Goal: Communication & Community: Submit feedback/report problem

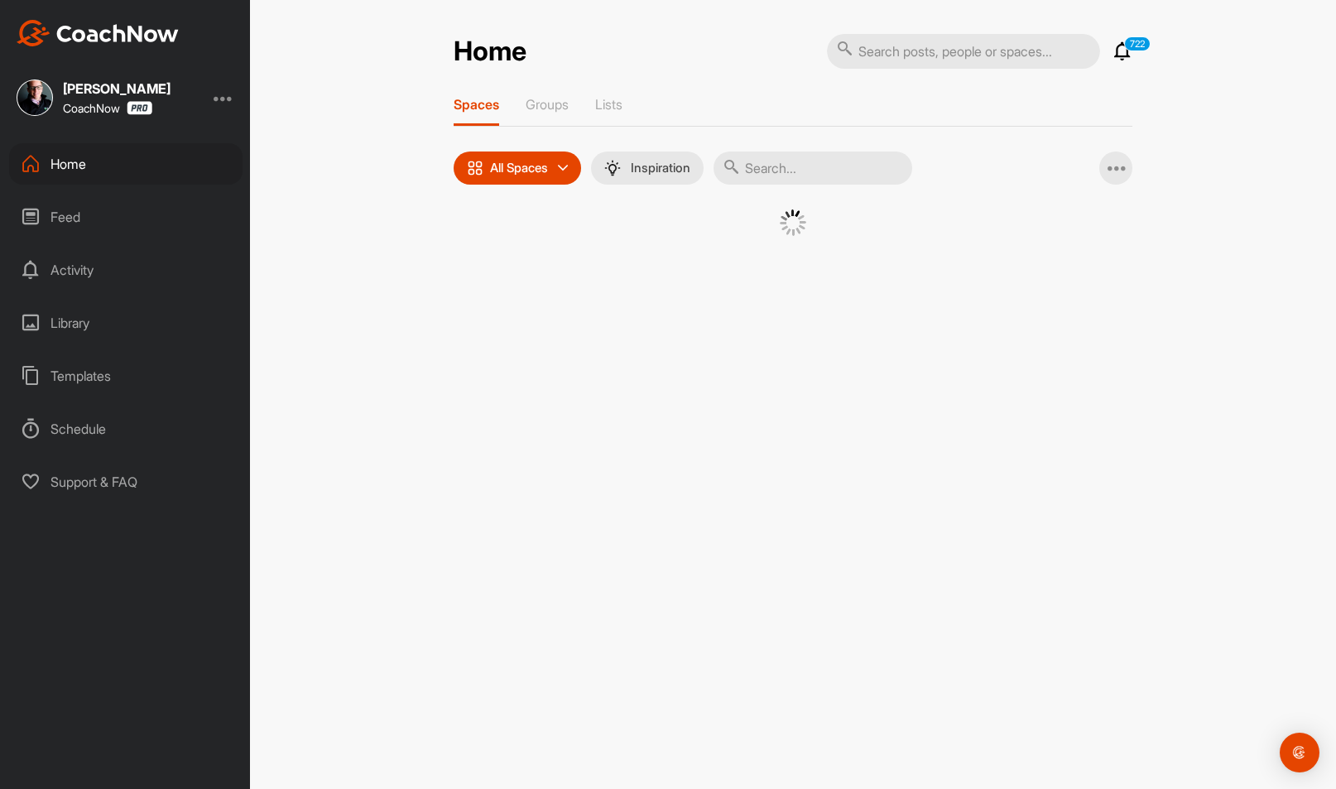
click at [940, 40] on input "text" at bounding box center [963, 51] width 273 height 35
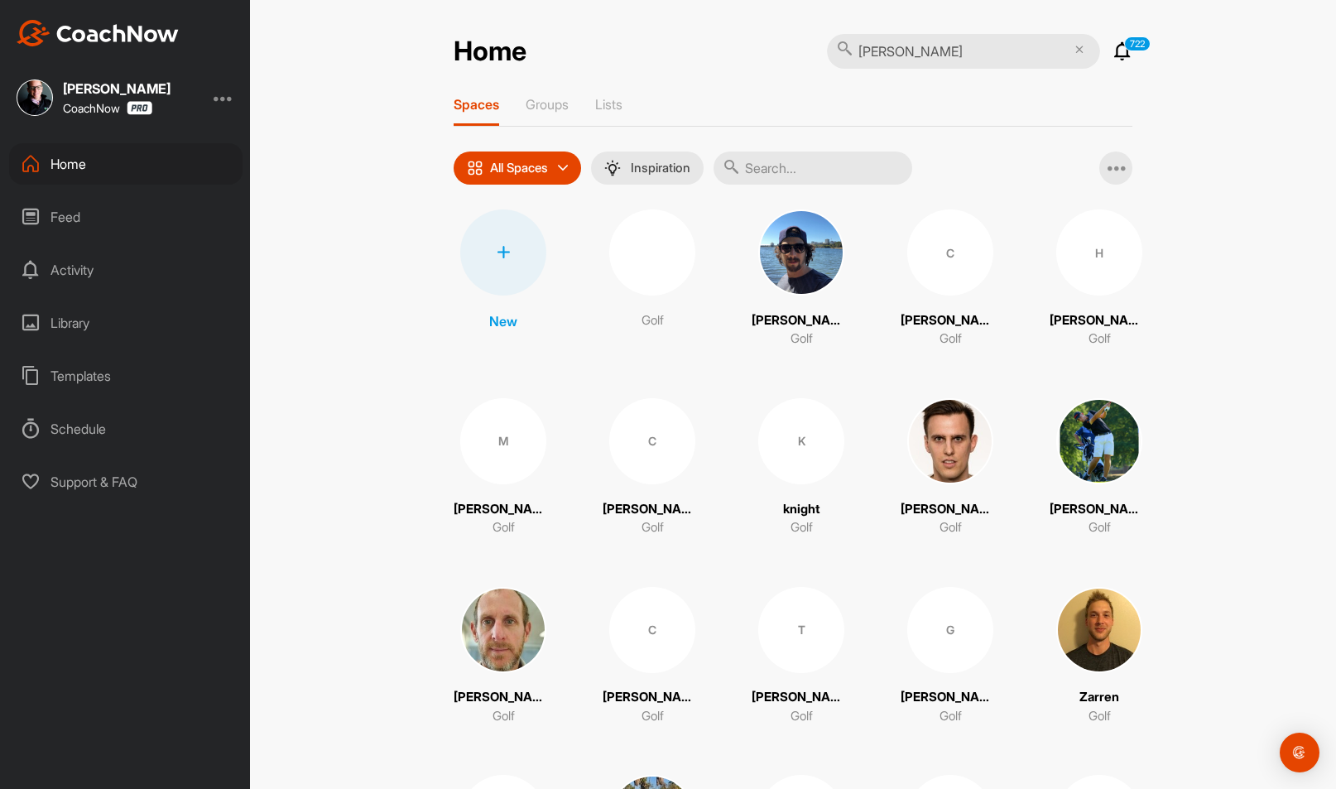
type input "[PERSON_NAME]"
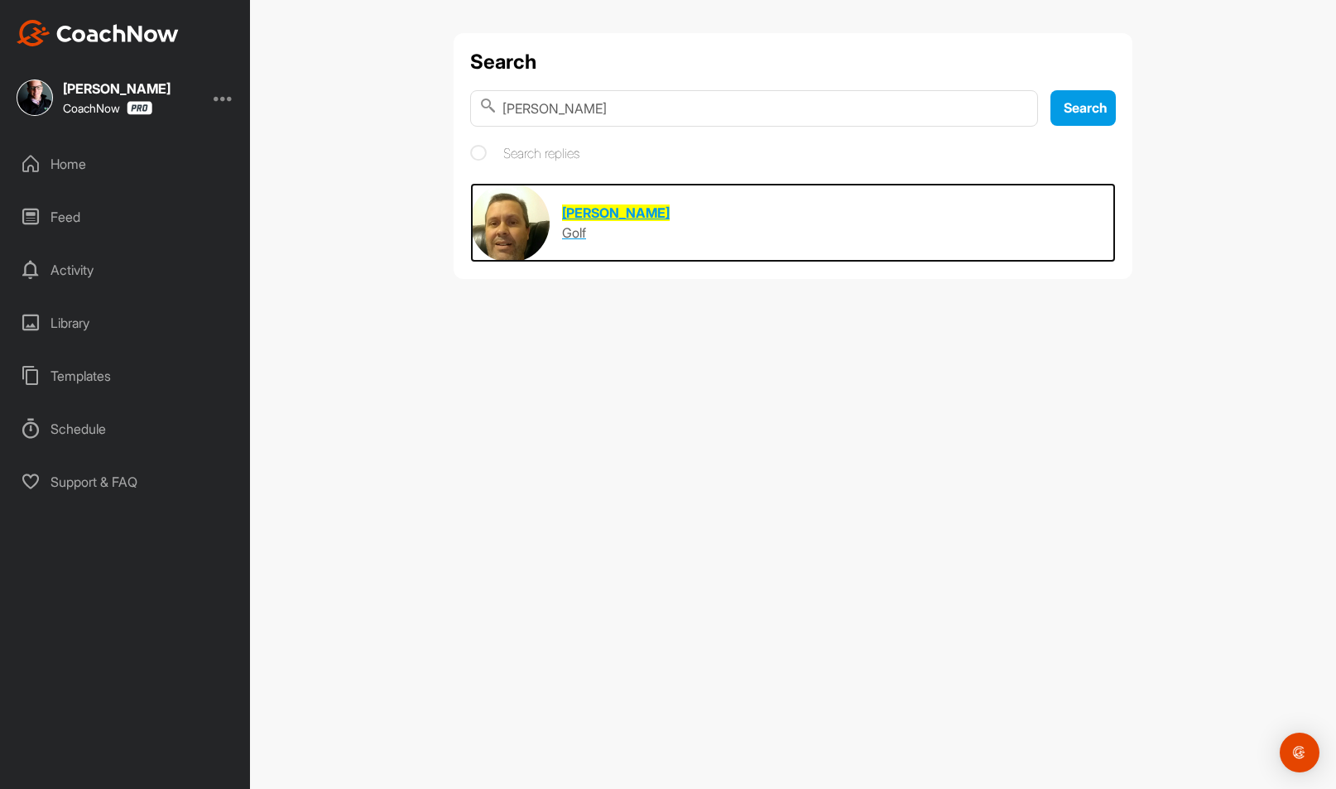
click at [498, 238] on img at bounding box center [509, 222] width 79 height 79
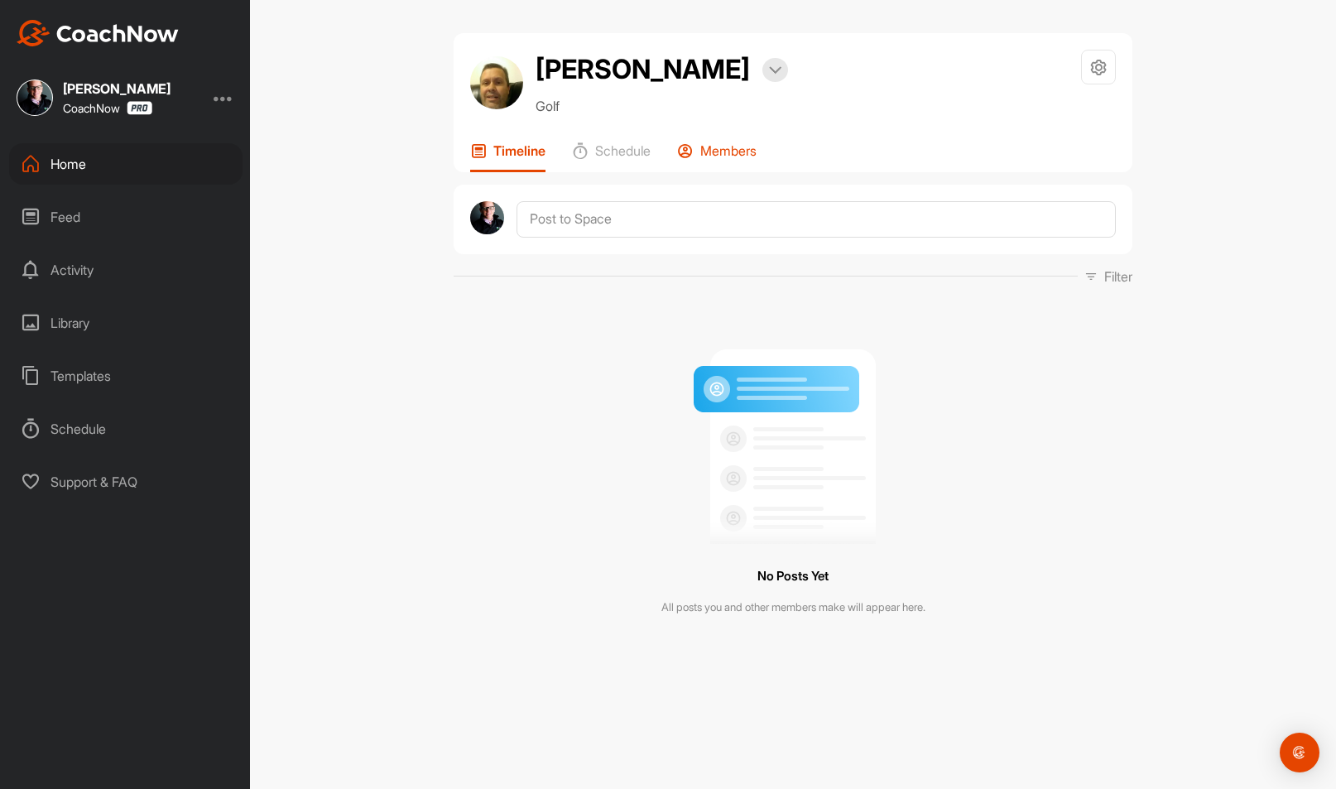
click at [745, 171] on div "[PERSON_NAME] close Bookings Golf Space Settings Your Notifications Timeline Sc…" at bounding box center [793, 343] width 679 height 620
click at [738, 157] on p "Members" at bounding box center [728, 150] width 56 height 17
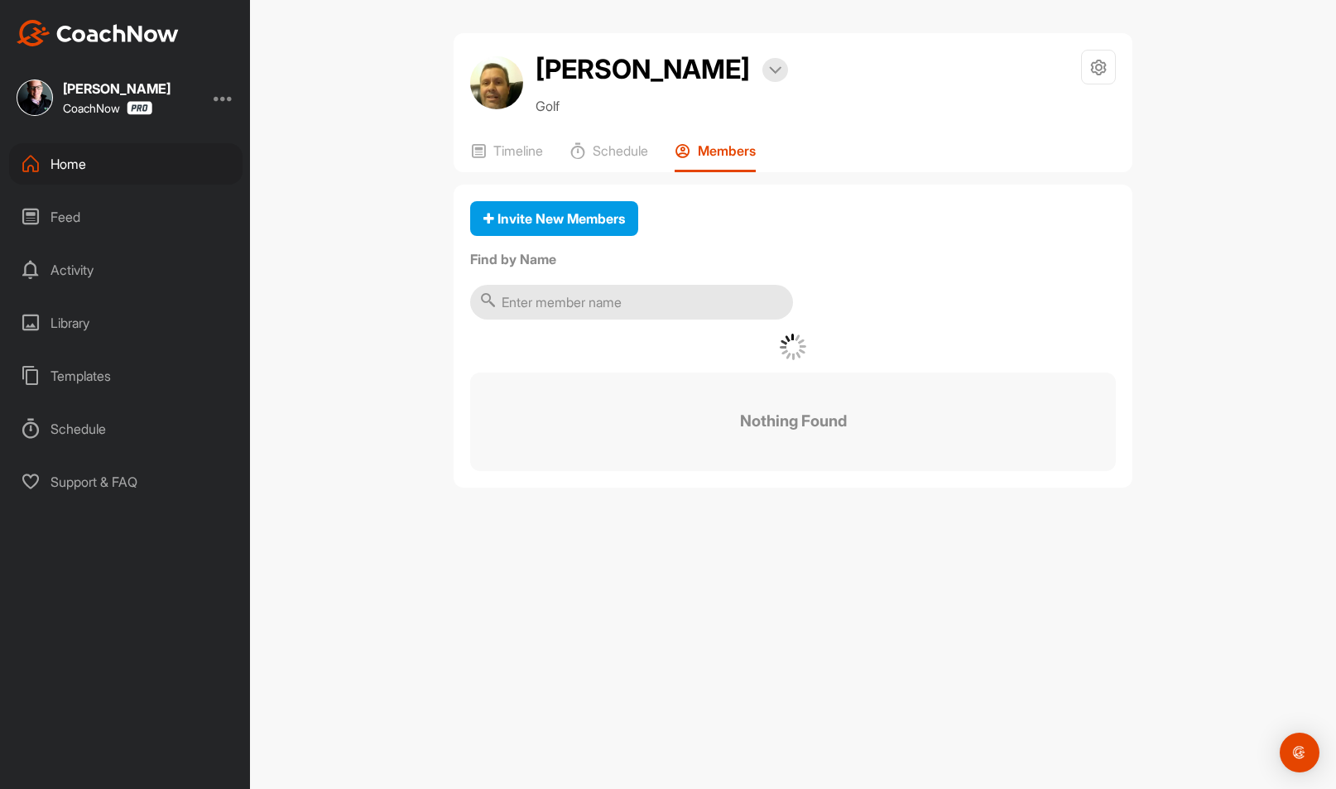
drag, startPoint x: 738, startPoint y: 157, endPoint x: 716, endPoint y: 151, distance: 22.3
click at [716, 151] on p "Members" at bounding box center [727, 150] width 58 height 17
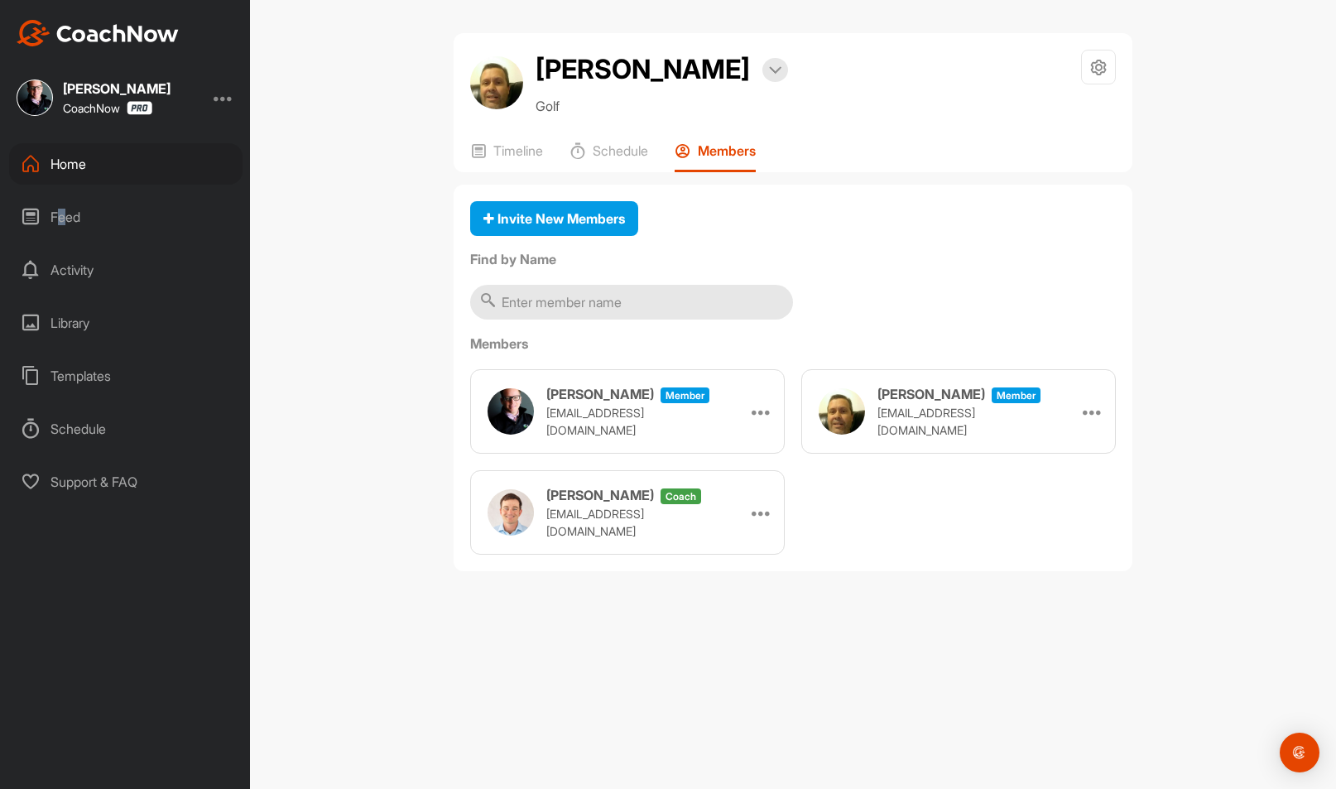
click at [61, 215] on div "Feed" at bounding box center [125, 216] width 233 height 41
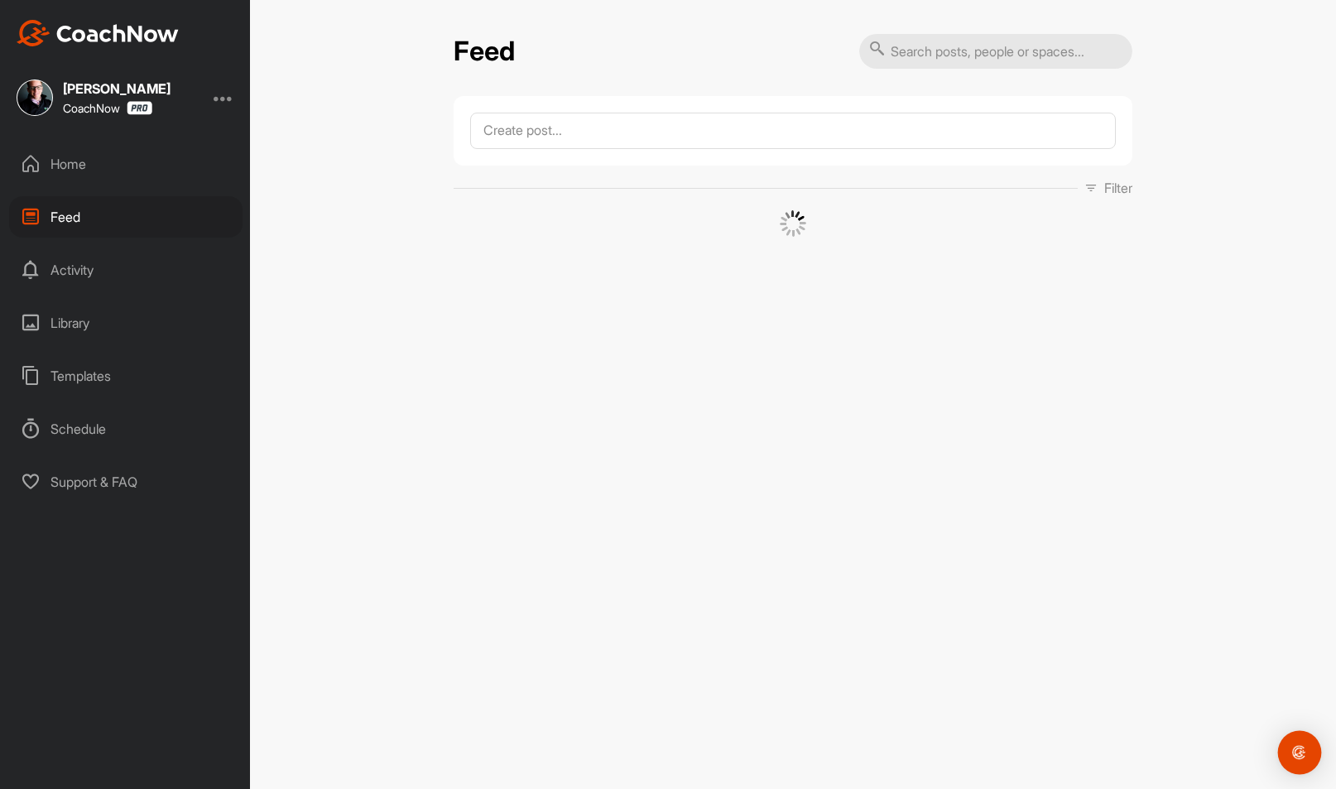
click at [1294, 747] on img "Open Intercom Messenger" at bounding box center [1300, 753] width 22 height 22
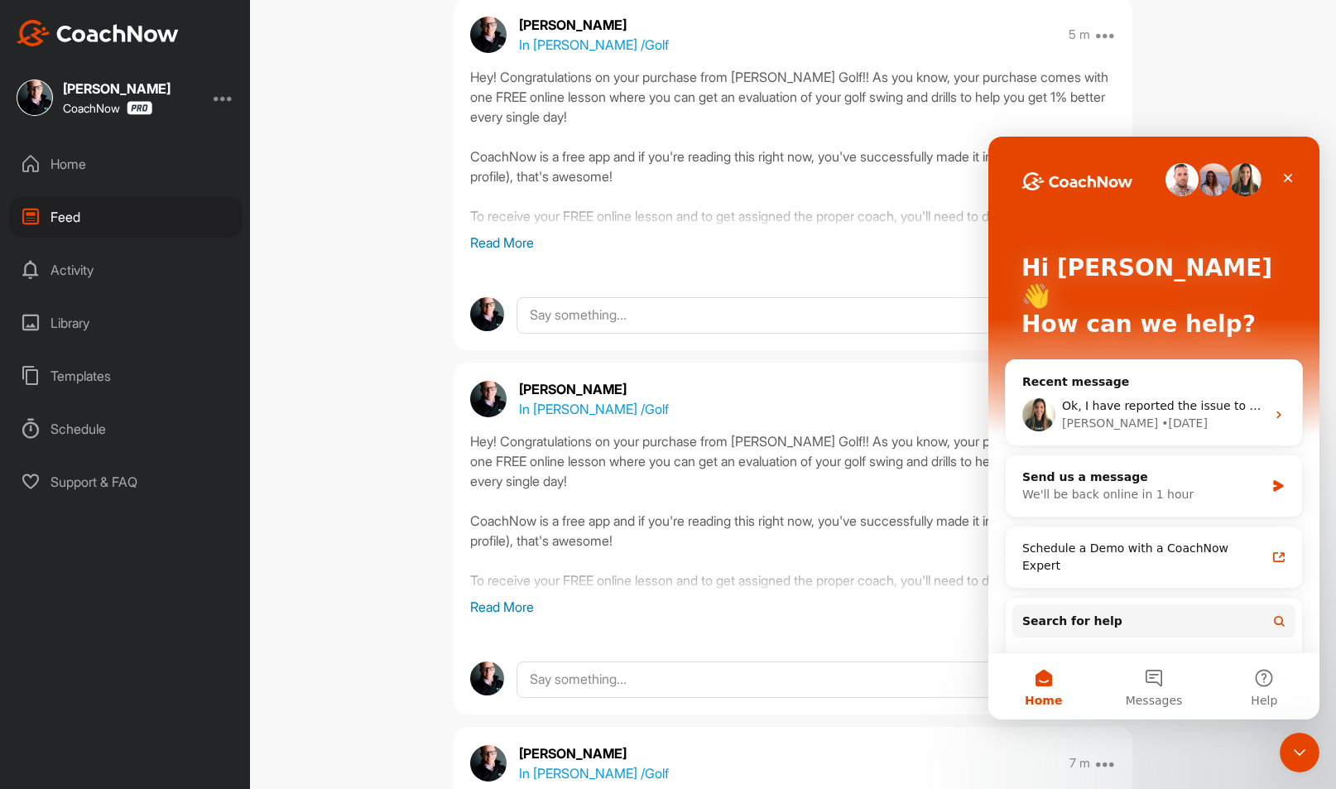
scroll to position [968, 0]
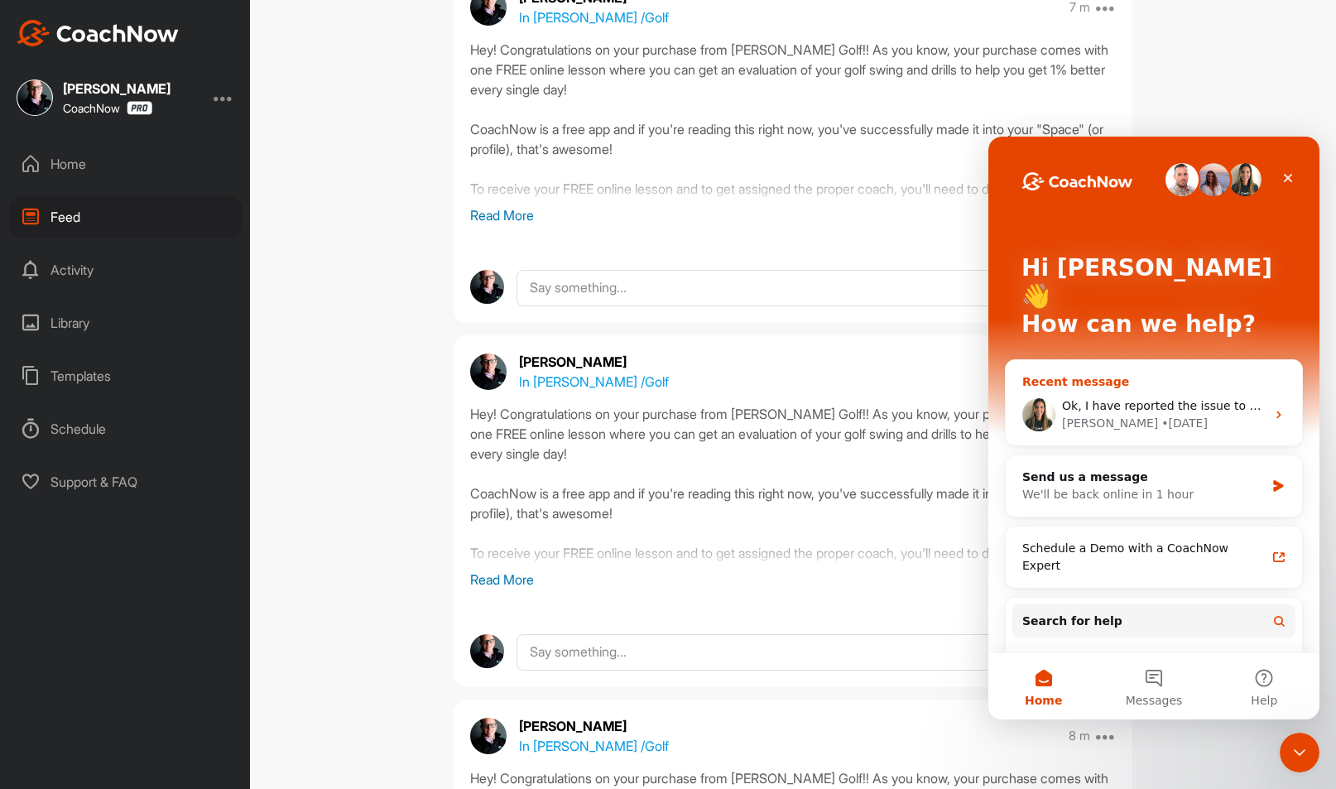
click at [1206, 384] on div "Ok, I have reported the issue to our developers so they can look into it! [PERS…" at bounding box center [1154, 414] width 296 height 61
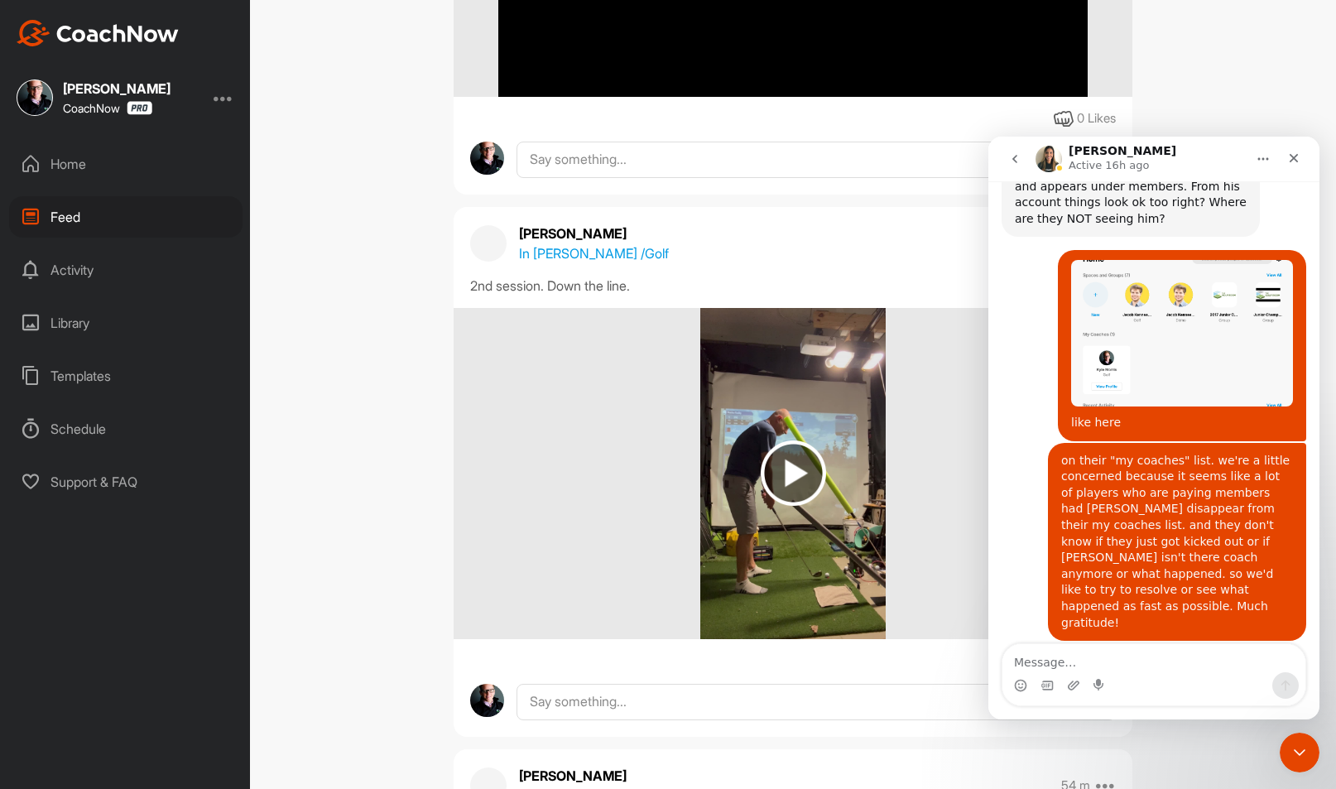
scroll to position [5635, 0]
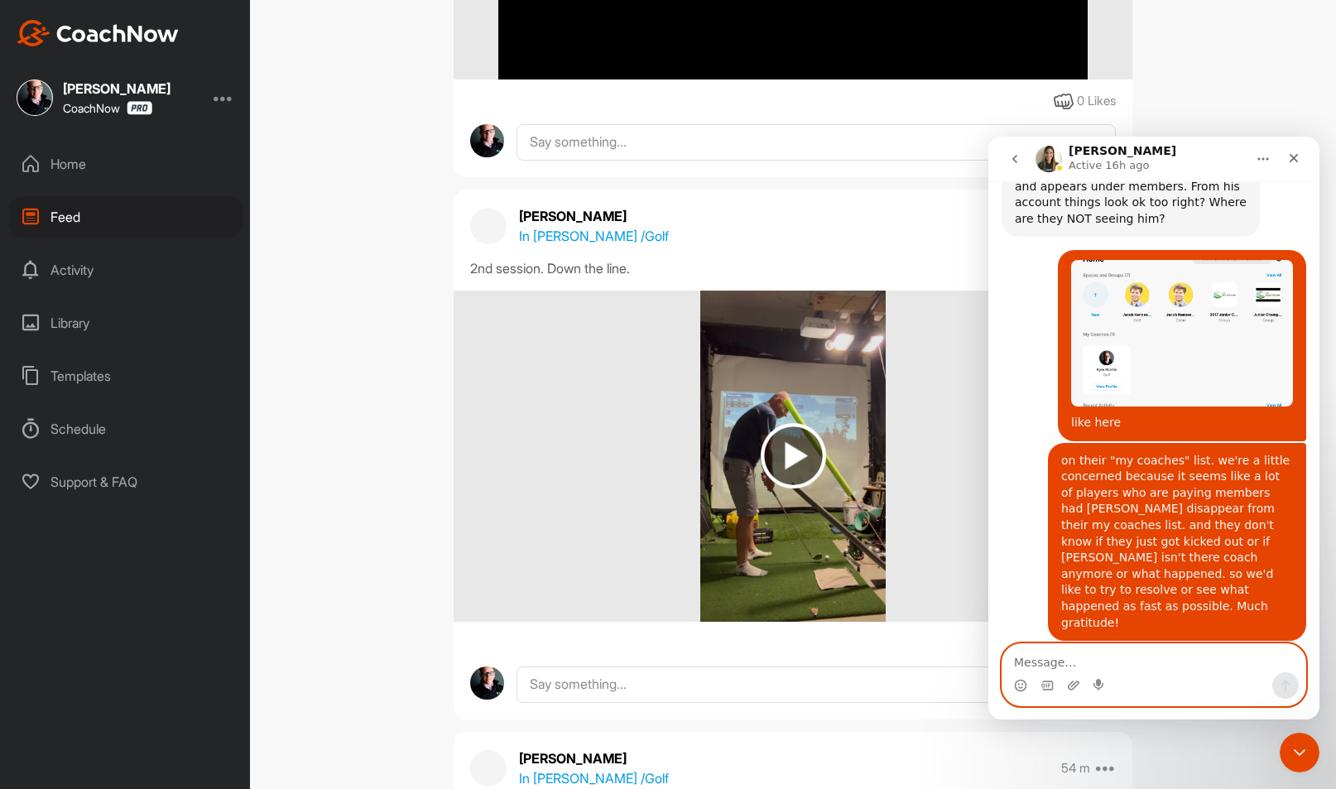
type textarea "g"
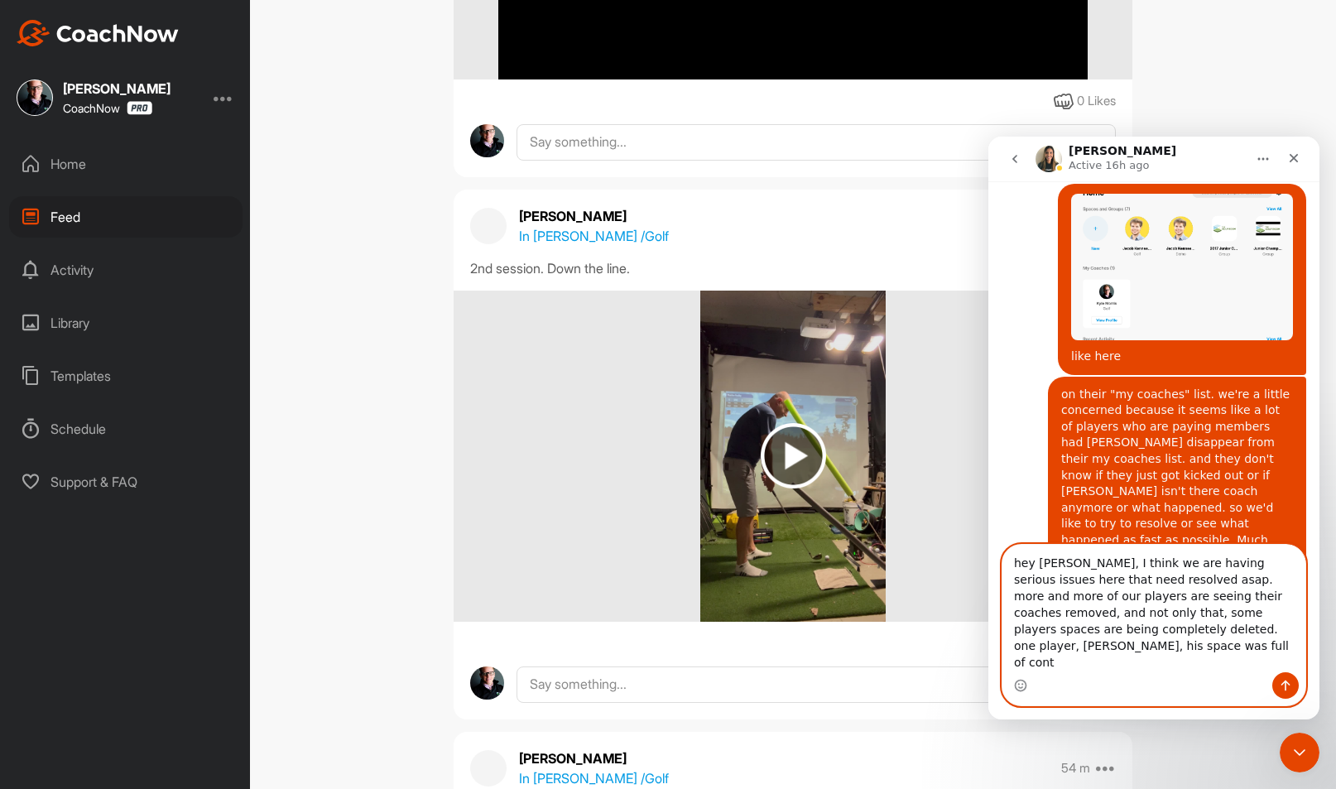
scroll to position [733, 0]
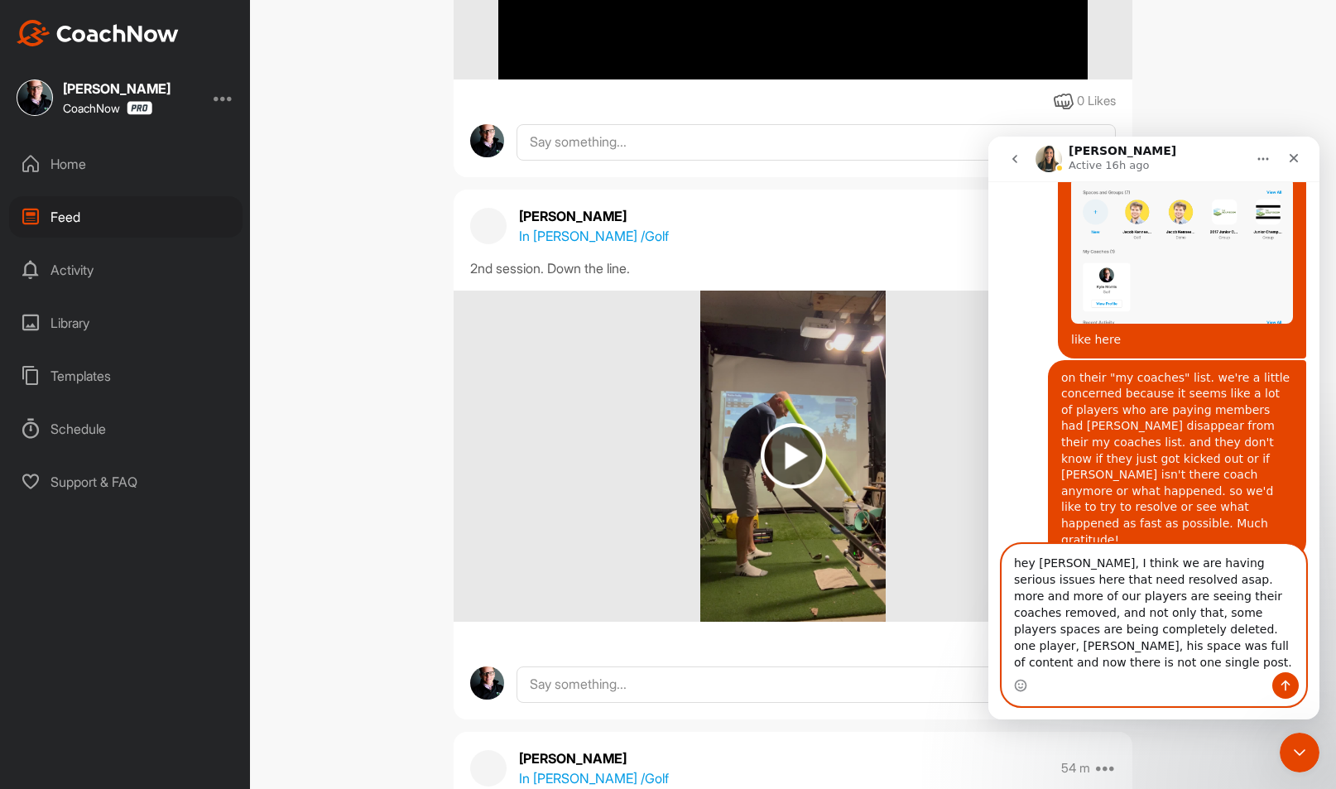
type textarea "hey [PERSON_NAME], I think we are having serious issues here that need resolved…"
click at [1081, 641] on textarea "hey [PERSON_NAME], I think we are having serious issues here that need resolved…" at bounding box center [1153, 608] width 303 height 127
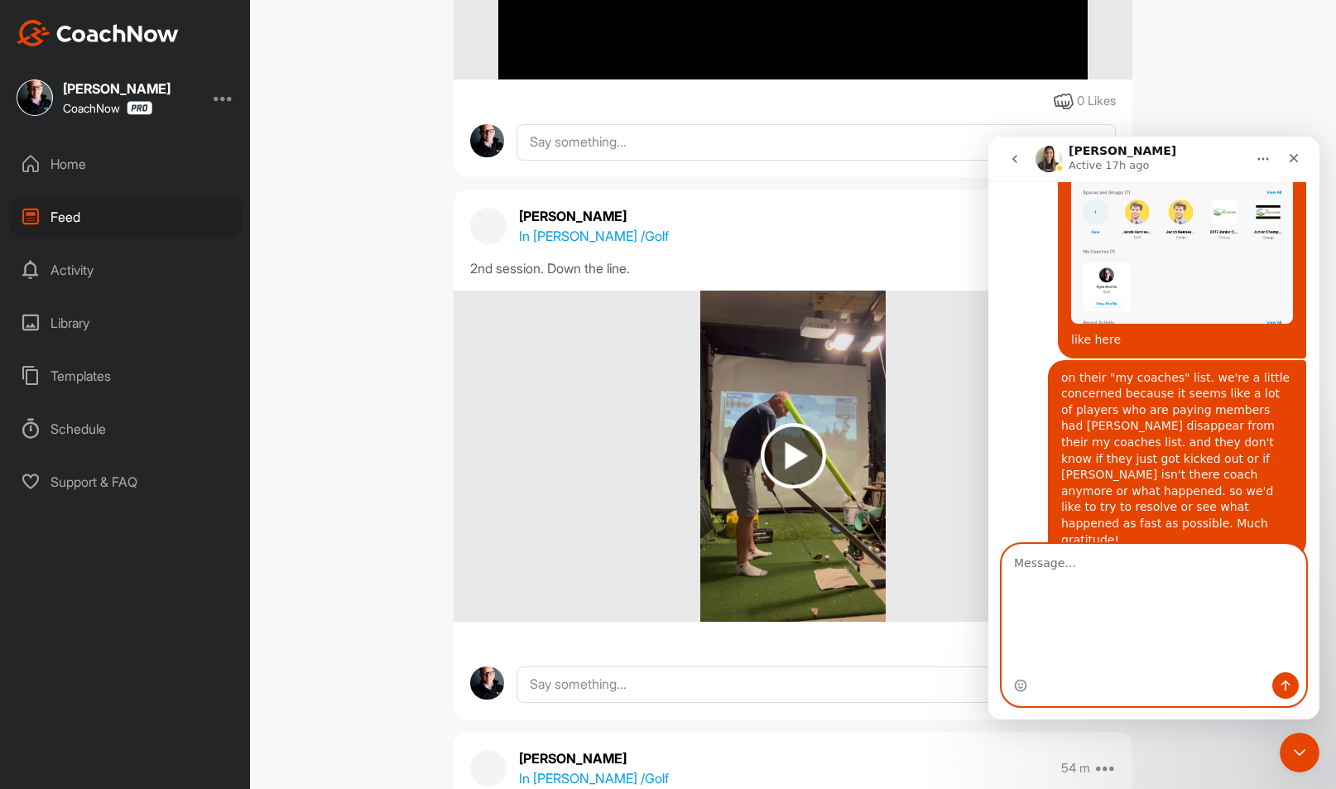
scroll to position [650, 0]
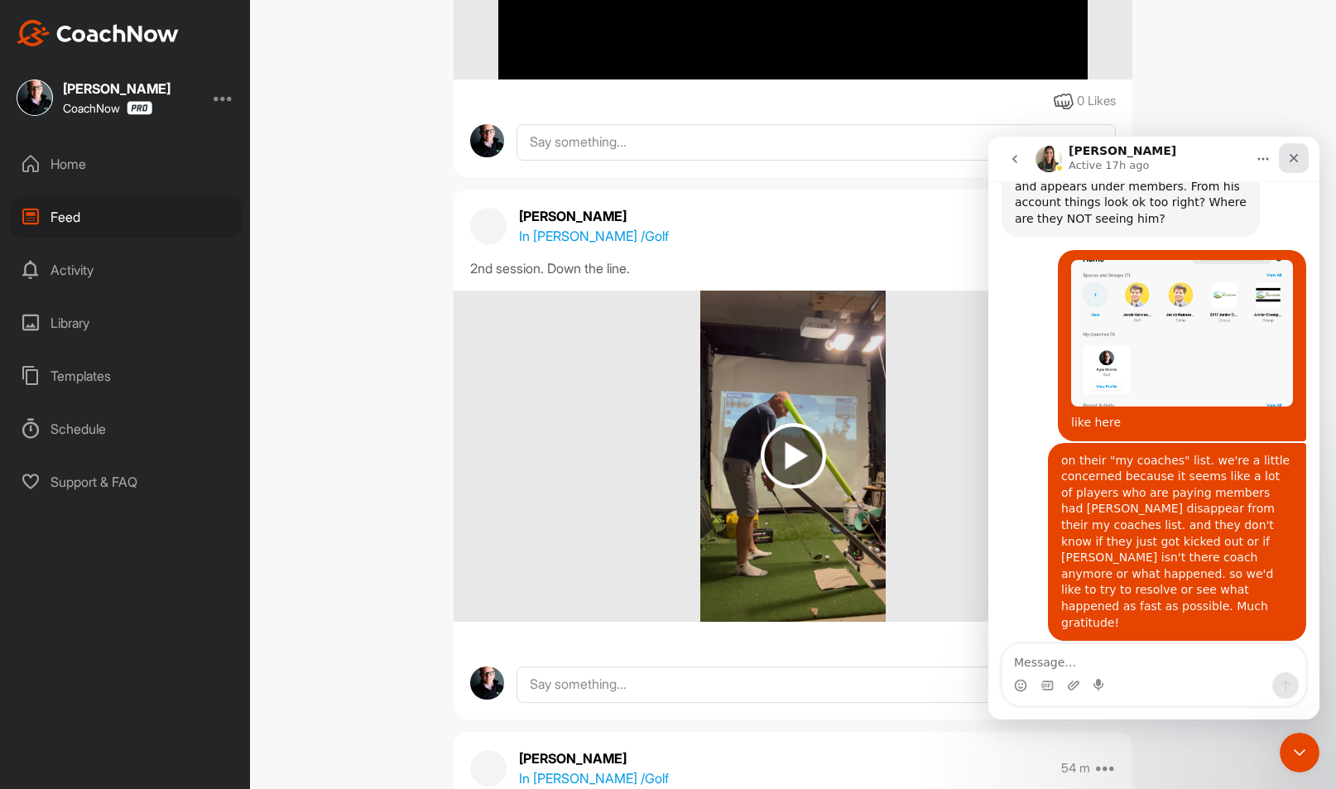
click at [1294, 167] on div "Close" at bounding box center [1294, 158] width 30 height 30
